Goal: Task Accomplishment & Management: Manage account settings

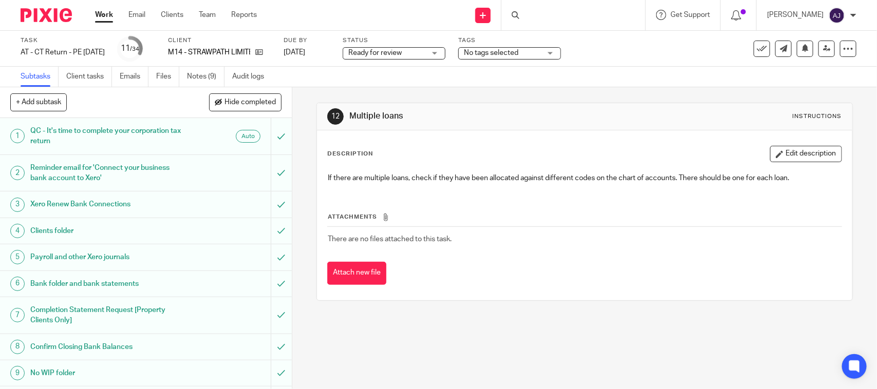
click at [416, 58] on div "Ready for review Ready for review" at bounding box center [394, 53] width 103 height 12
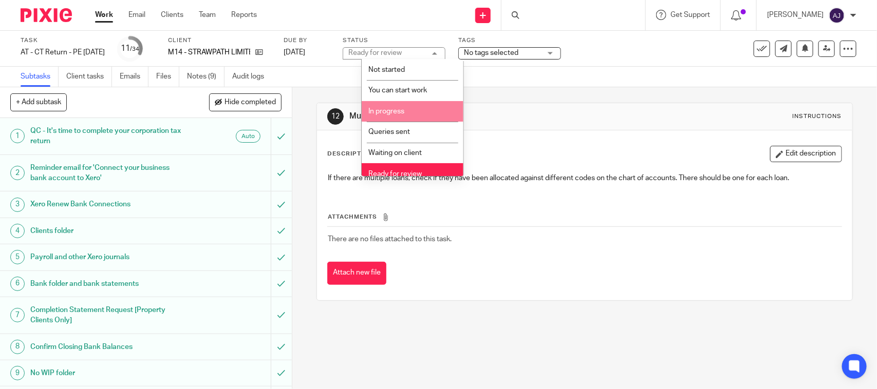
click at [415, 108] on li "In progress" at bounding box center [413, 111] width 102 height 21
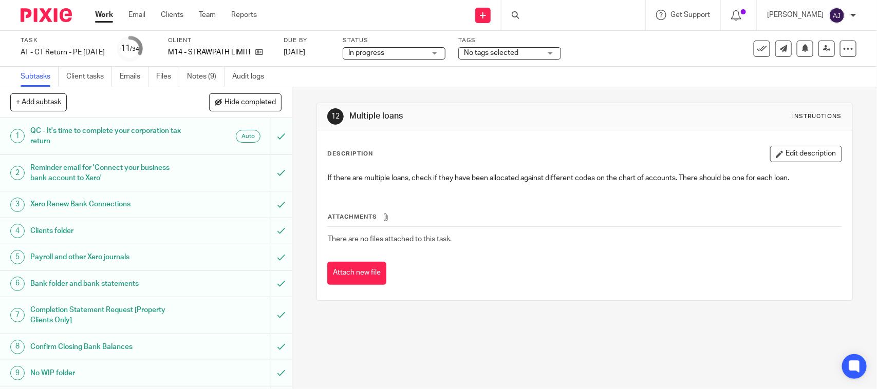
click at [404, 14] on div "Send new email Create task Add client Request signature Get Support Contact Sup…" at bounding box center [574, 15] width 604 height 30
click at [386, 85] on div "Subtasks Client tasks Emails Files Notes (9) Audit logs" at bounding box center [438, 77] width 877 height 21
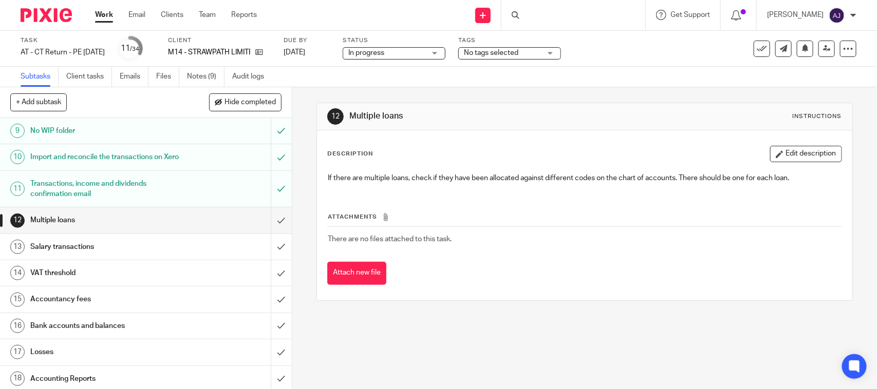
scroll to position [257, 0]
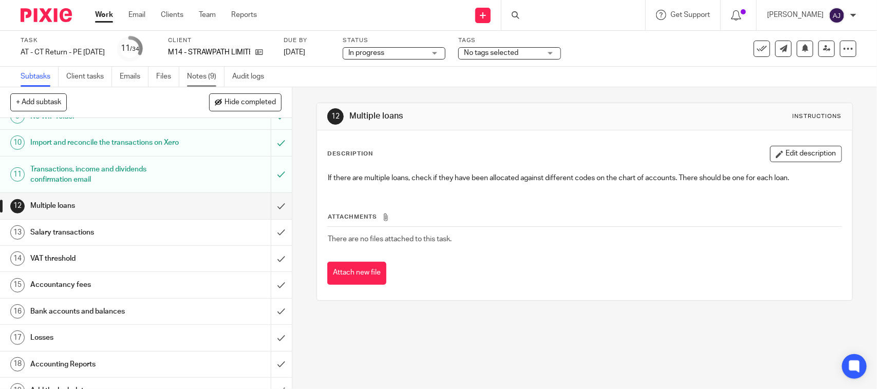
click at [210, 78] on link "Notes (9)" at bounding box center [205, 77] width 37 height 20
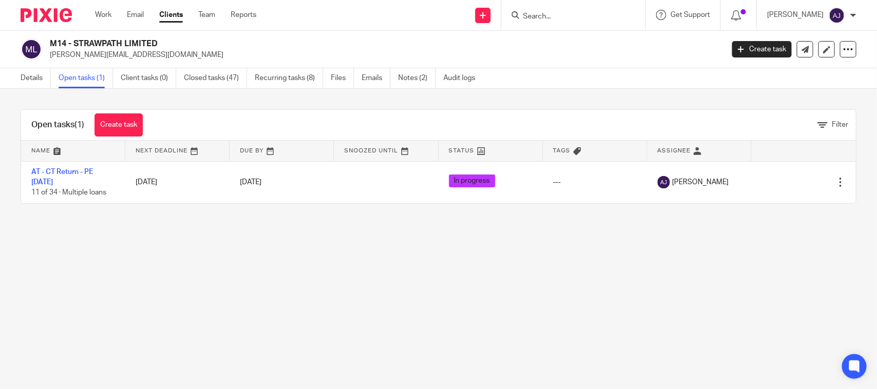
click at [483, 221] on div "Open tasks (1) Create task Filter Name Next Deadline Due By Snoozed Until Statu…" at bounding box center [438, 157] width 877 height 136
click at [355, 273] on main "M14 - STRAWPATH LIMITED andrew@strawpath.com Create task Update from Companies …" at bounding box center [438, 194] width 877 height 389
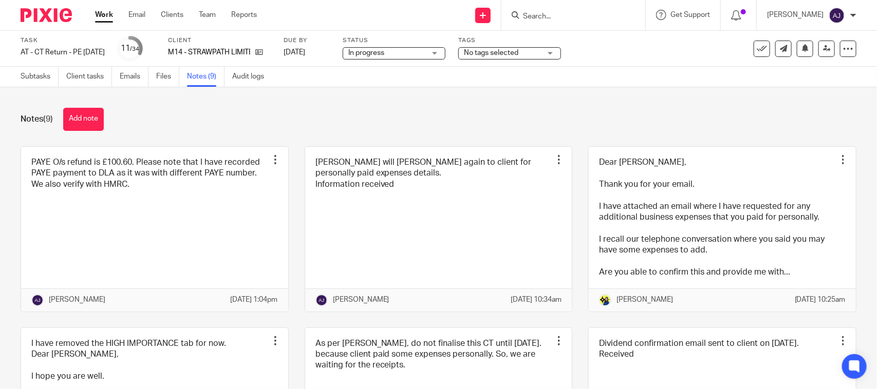
click at [188, 117] on div "Notes (9) Add note" at bounding box center [439, 119] width 836 height 23
click at [45, 80] on link "Subtasks" at bounding box center [40, 77] width 38 height 20
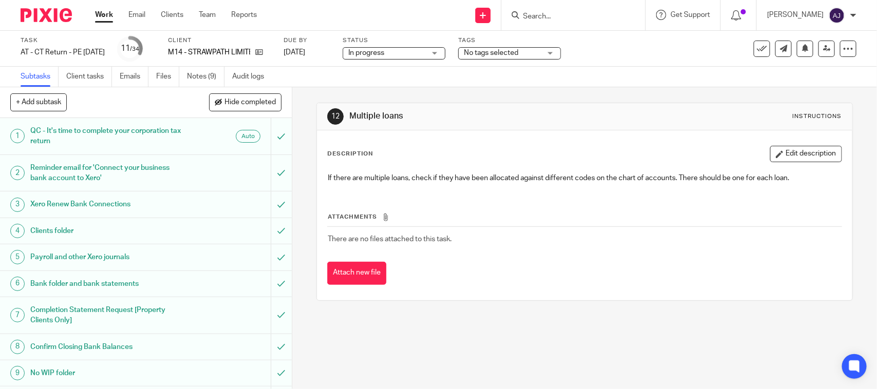
click at [409, 51] on span "In progress" at bounding box center [386, 53] width 77 height 11
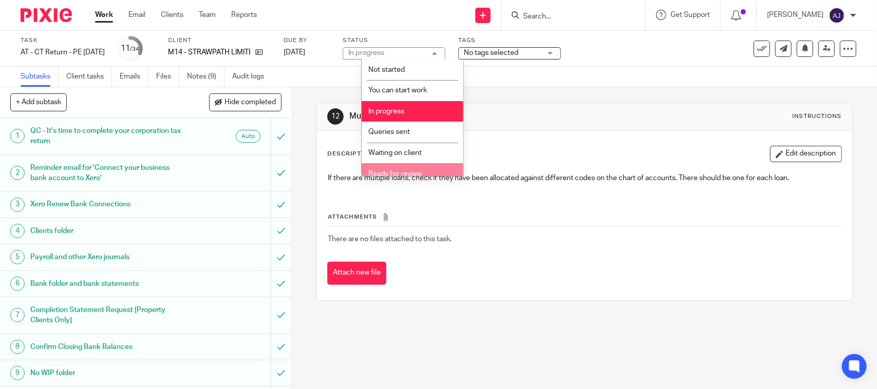
click at [381, 171] on span "Ready for review" at bounding box center [394, 174] width 53 height 7
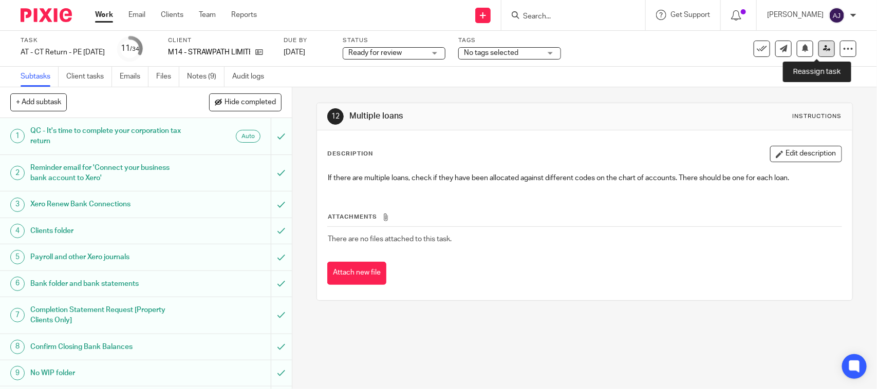
click at [823, 51] on icon at bounding box center [827, 49] width 8 height 8
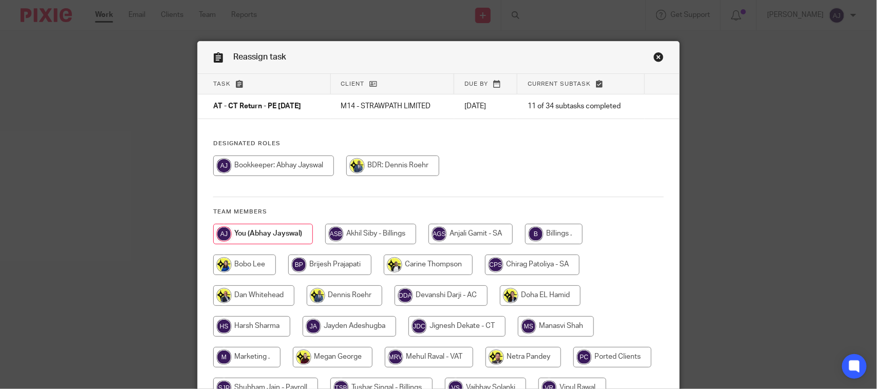
scroll to position [128, 0]
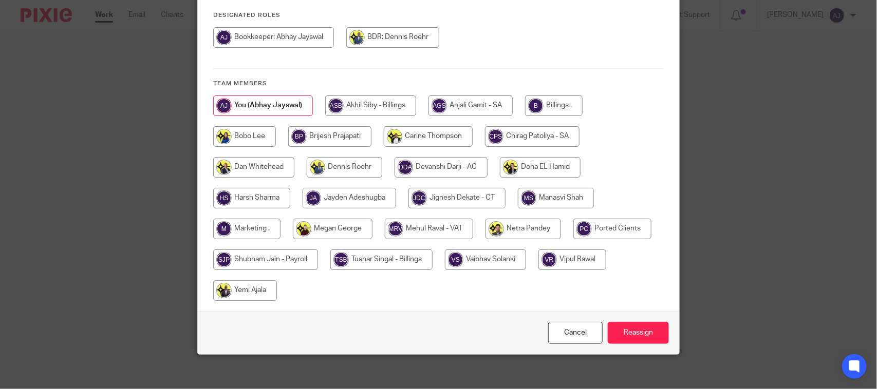
click at [439, 204] on input "radio" at bounding box center [456, 198] width 97 height 21
radio input "true"
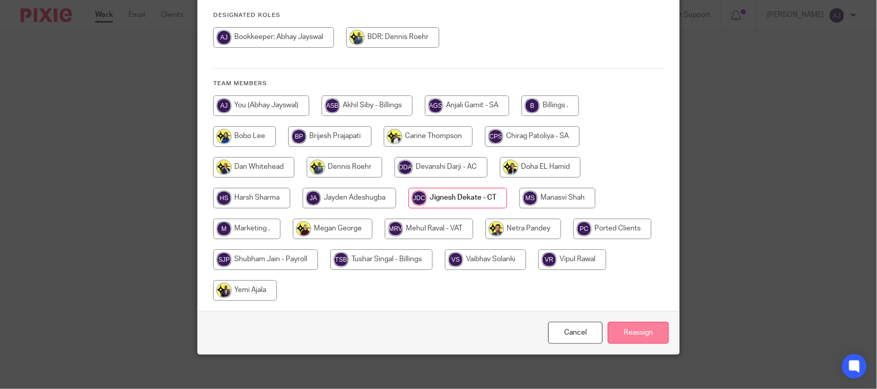
click at [616, 337] on input "Reassign" at bounding box center [638, 333] width 61 height 22
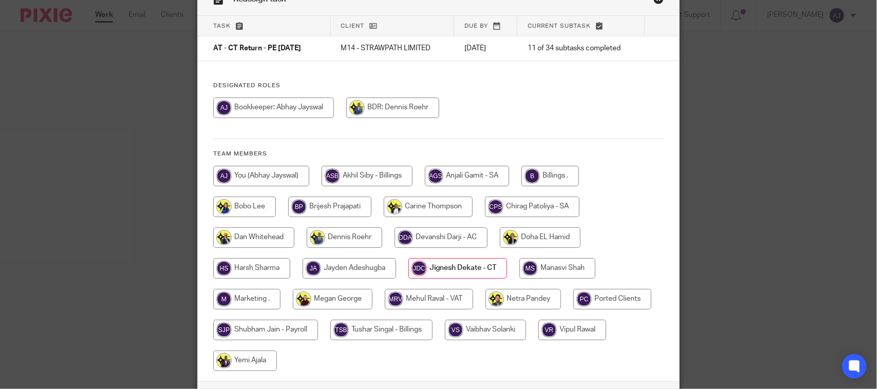
scroll to position [0, 0]
